Goal: Book appointment/travel/reservation

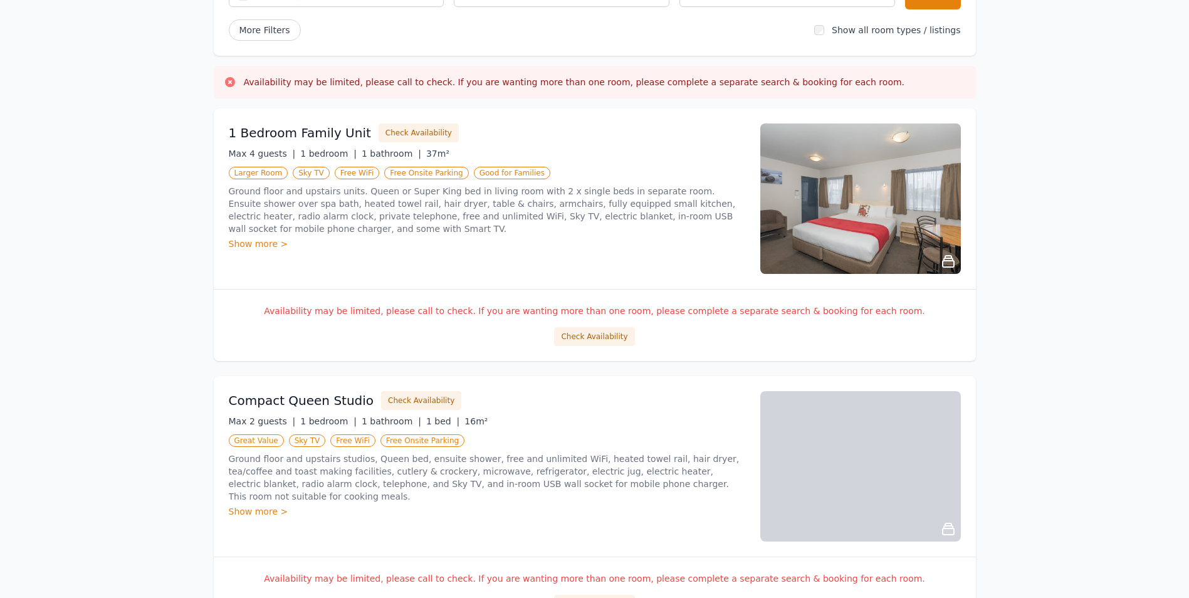
scroll to position [125, 0]
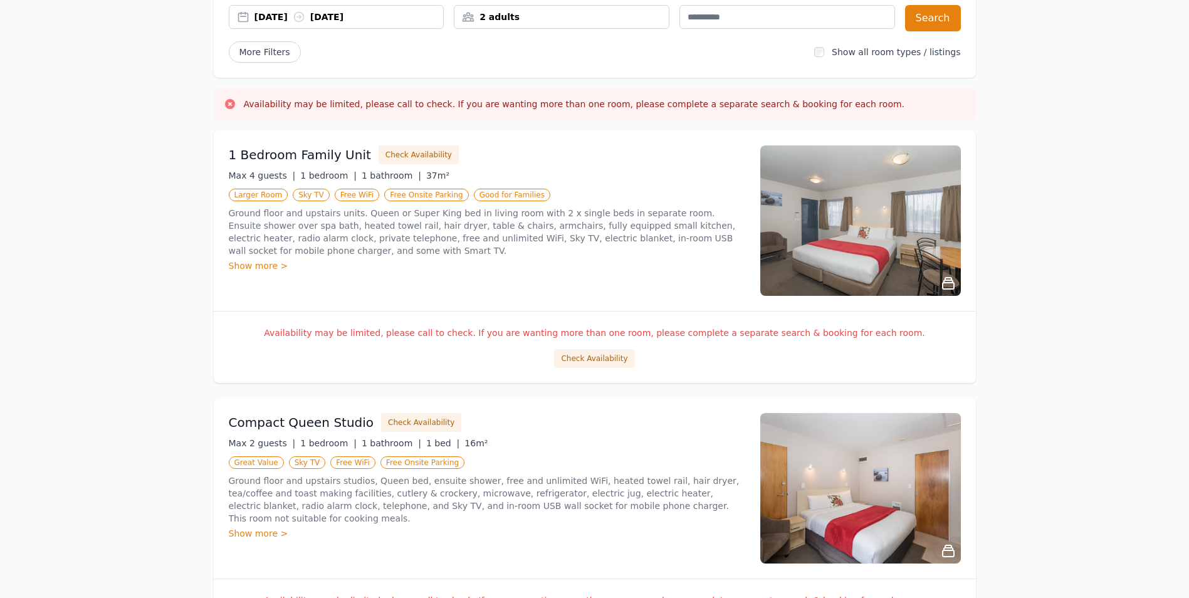
click at [903, 245] on img at bounding box center [861, 220] width 201 height 150
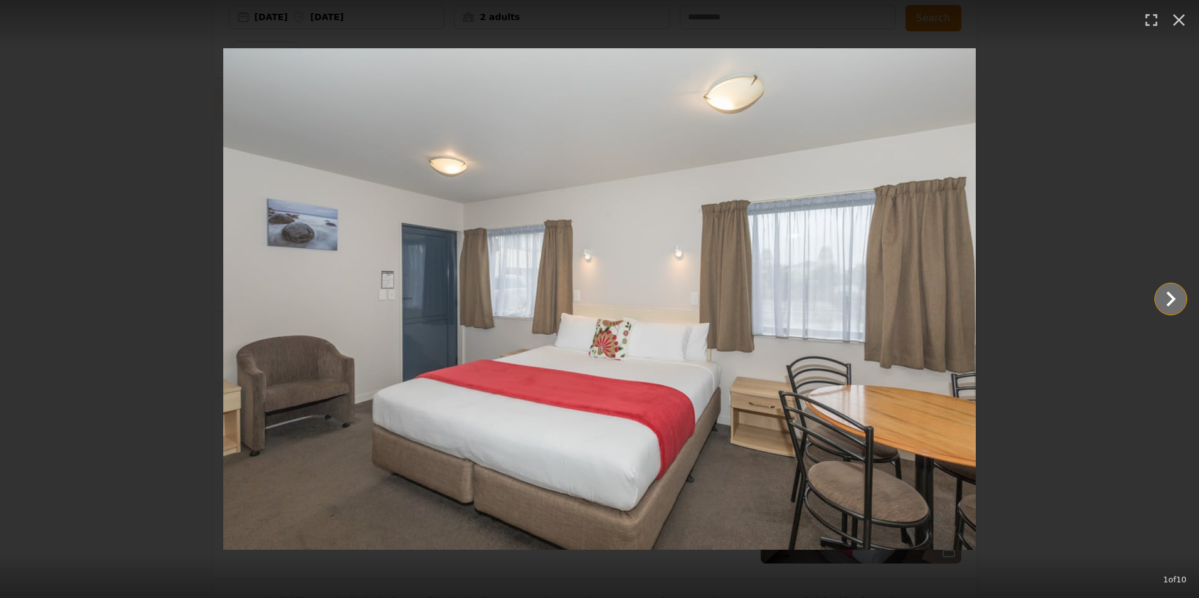
click at [1164, 296] on icon "Show slide 2 of 10" at bounding box center [1171, 299] width 30 height 30
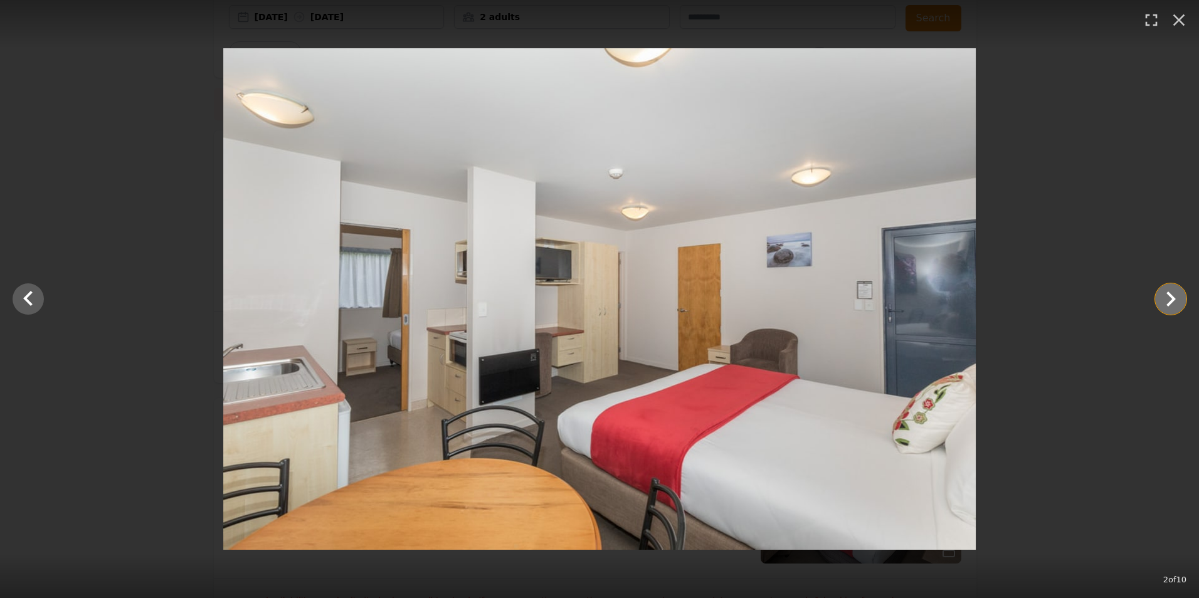
click at [1164, 296] on icon "Show slide 3 of 10" at bounding box center [1171, 299] width 30 height 30
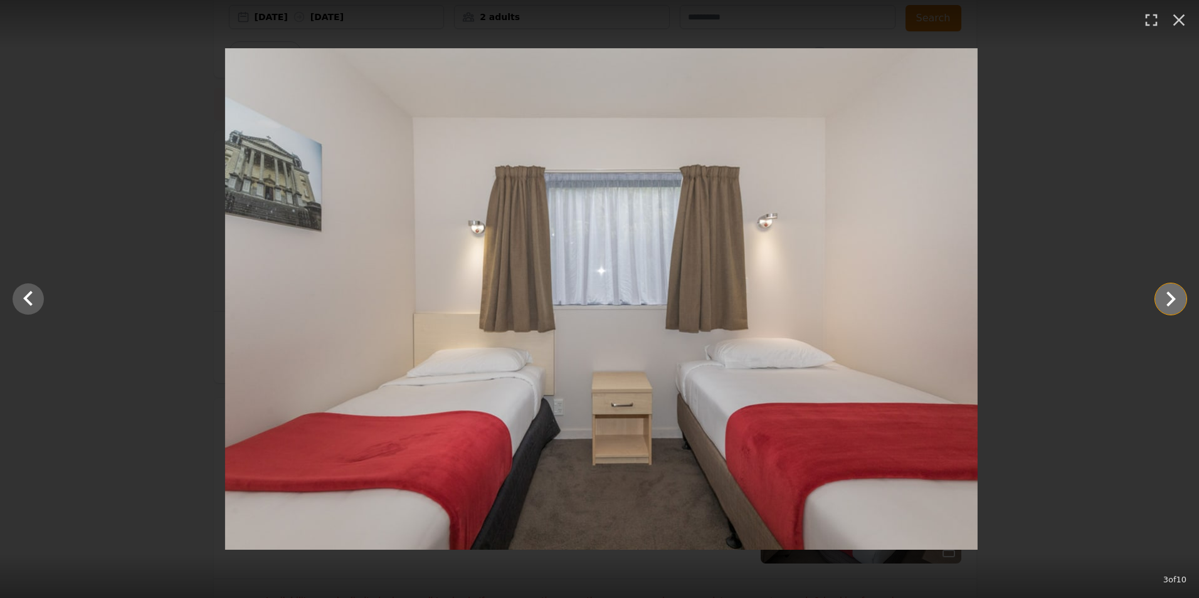
click at [1164, 296] on icon "Show slide 4 of 10" at bounding box center [1171, 299] width 30 height 30
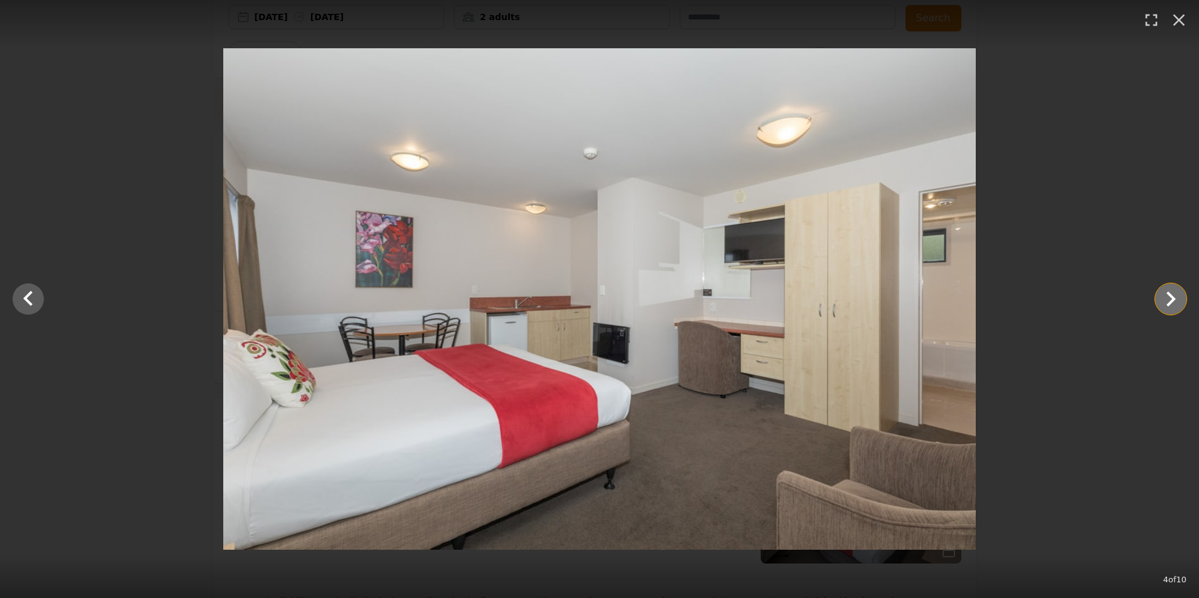
click at [1164, 296] on icon "Show slide 5 of 10" at bounding box center [1171, 299] width 30 height 30
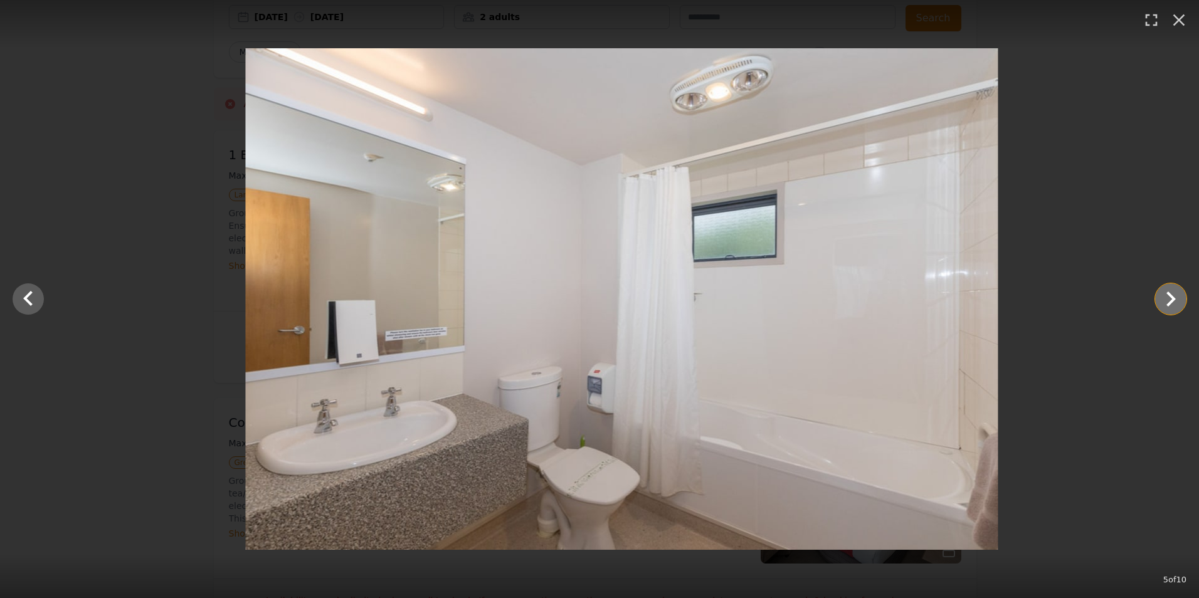
click at [1164, 296] on icon "Show slide 6 of 10" at bounding box center [1171, 299] width 30 height 30
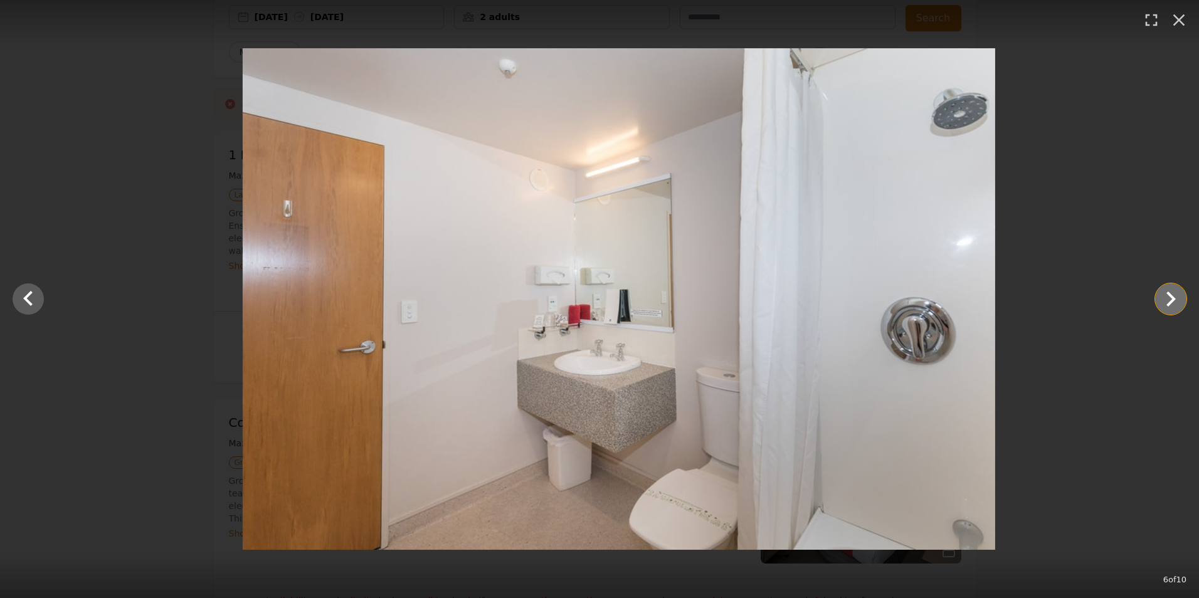
click at [1164, 296] on icon "Show slide 7 of 10" at bounding box center [1171, 299] width 30 height 30
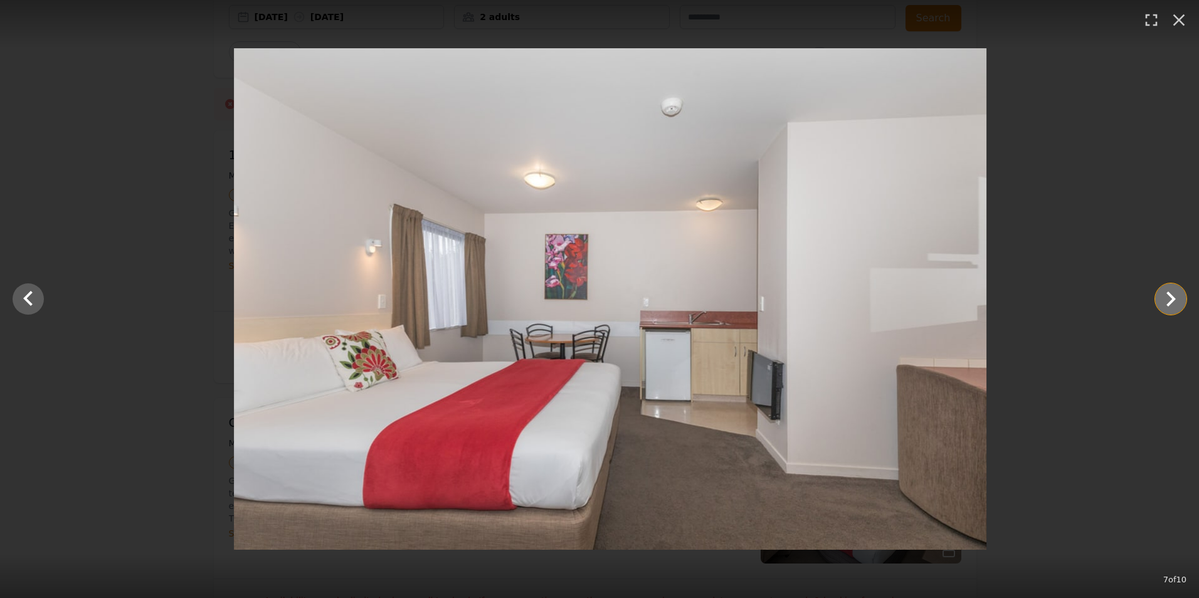
click at [1164, 296] on icon "Show slide 8 of 10" at bounding box center [1171, 299] width 30 height 30
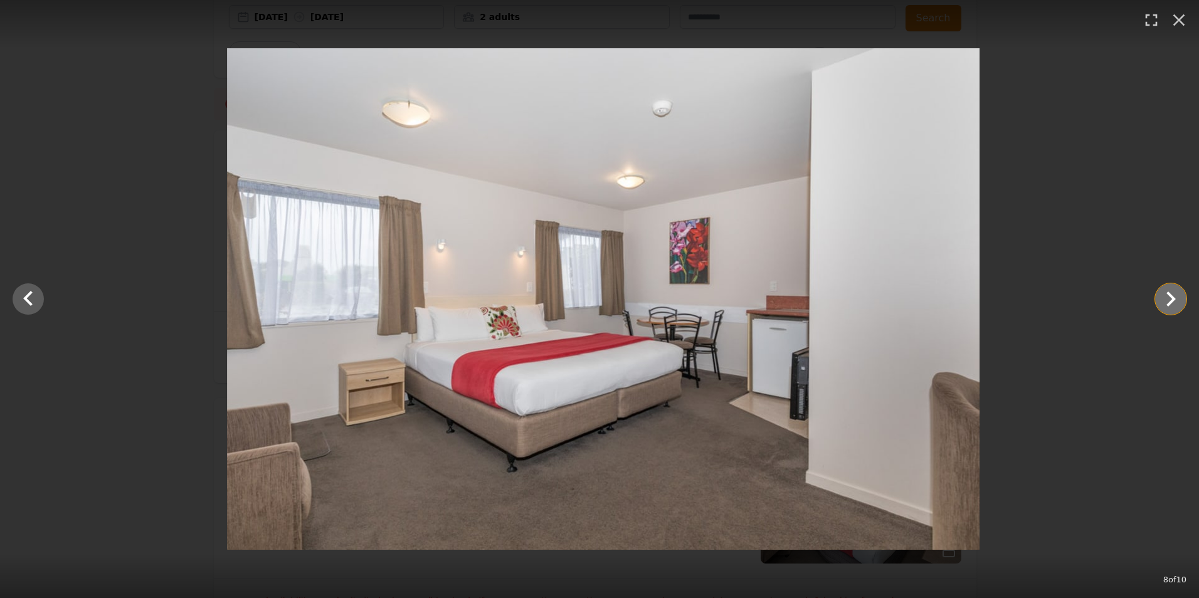
click at [1164, 296] on icon "Show slide 9 of 10" at bounding box center [1171, 299] width 30 height 30
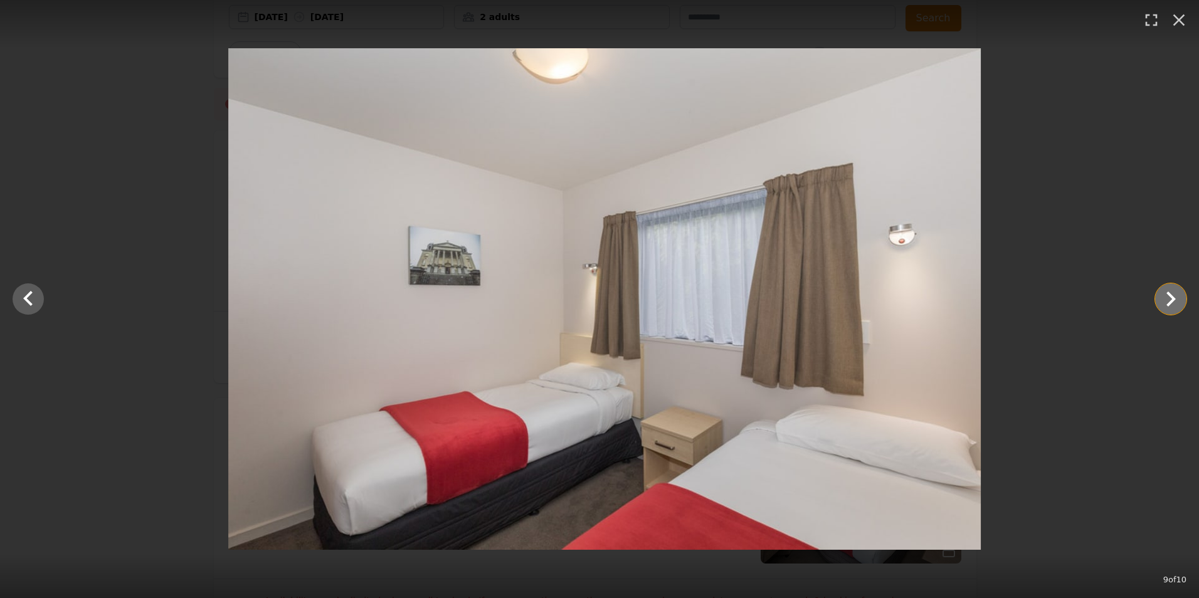
click at [1164, 296] on icon "Show slide 10 of 10" at bounding box center [1171, 299] width 30 height 30
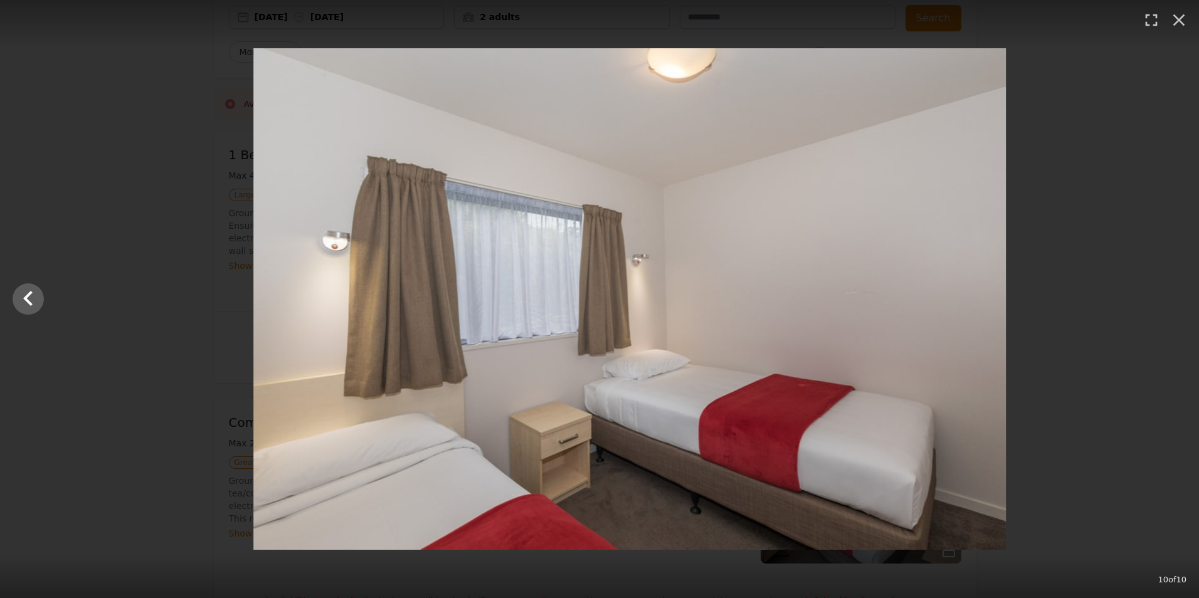
click at [1164, 296] on div at bounding box center [629, 299] width 1199 height 502
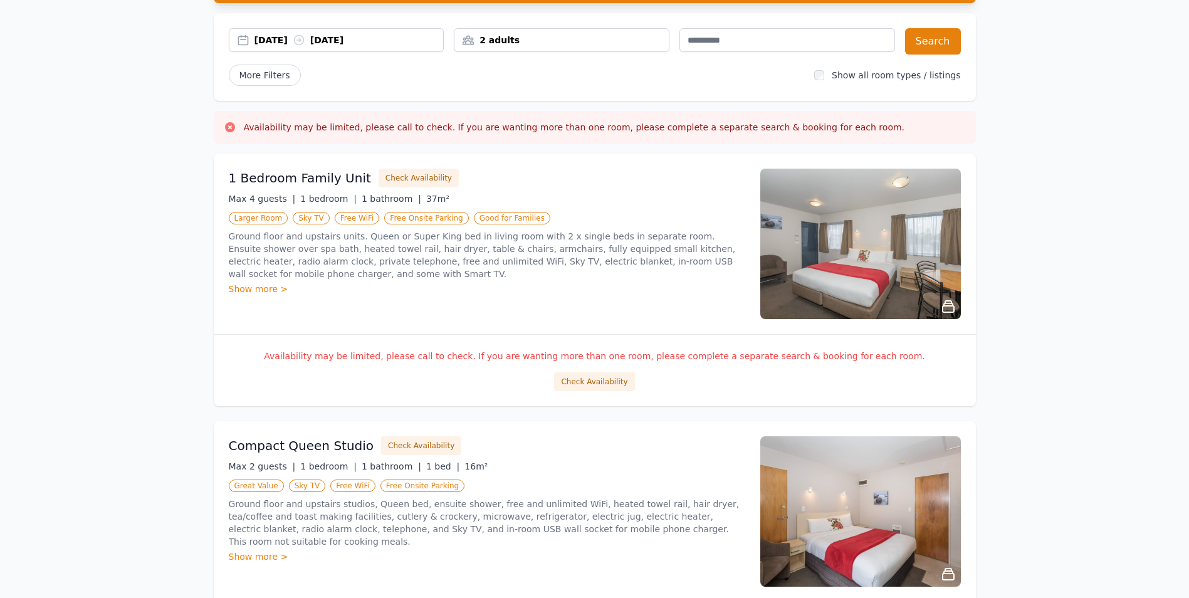
scroll to position [0, 0]
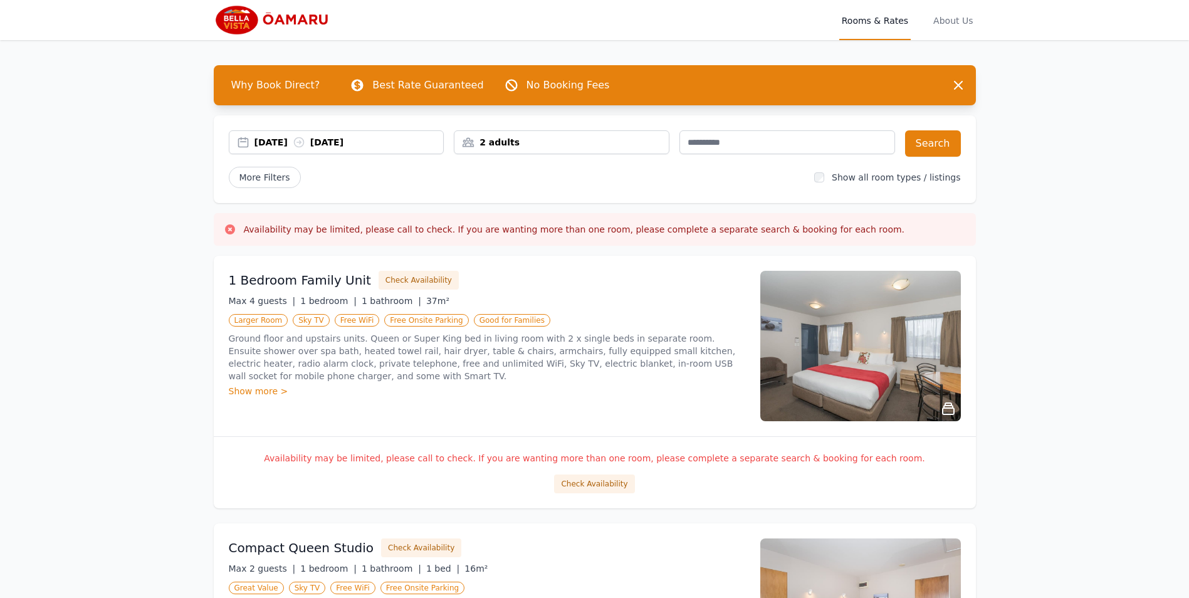
click at [248, 23] on img at bounding box center [274, 20] width 120 height 30
